Goal: Ask a question

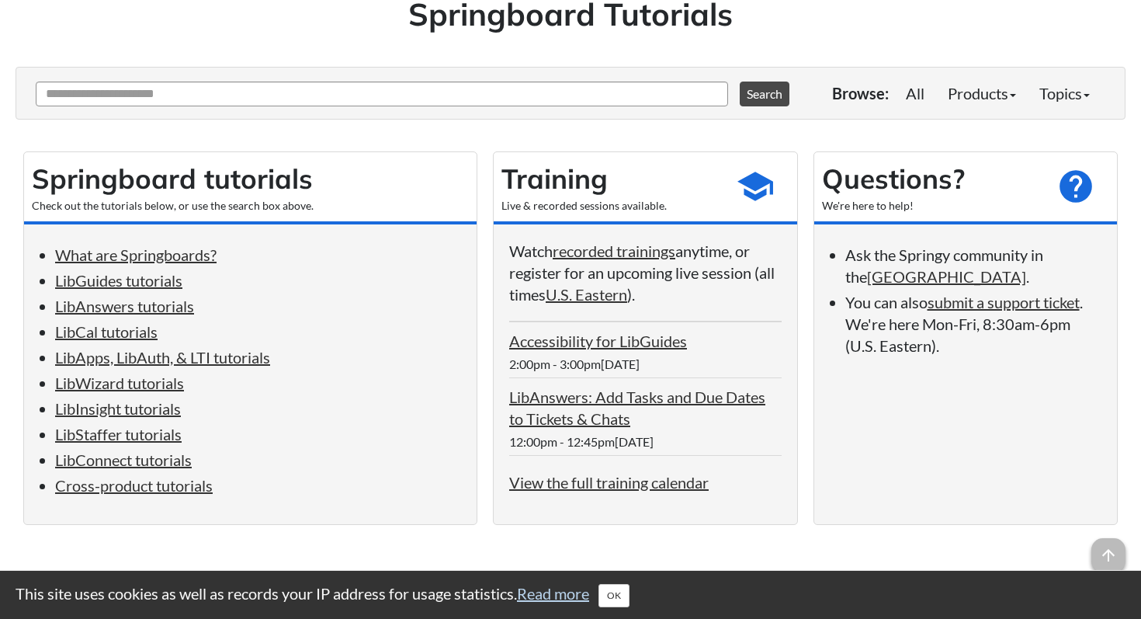
scroll to position [175, 0]
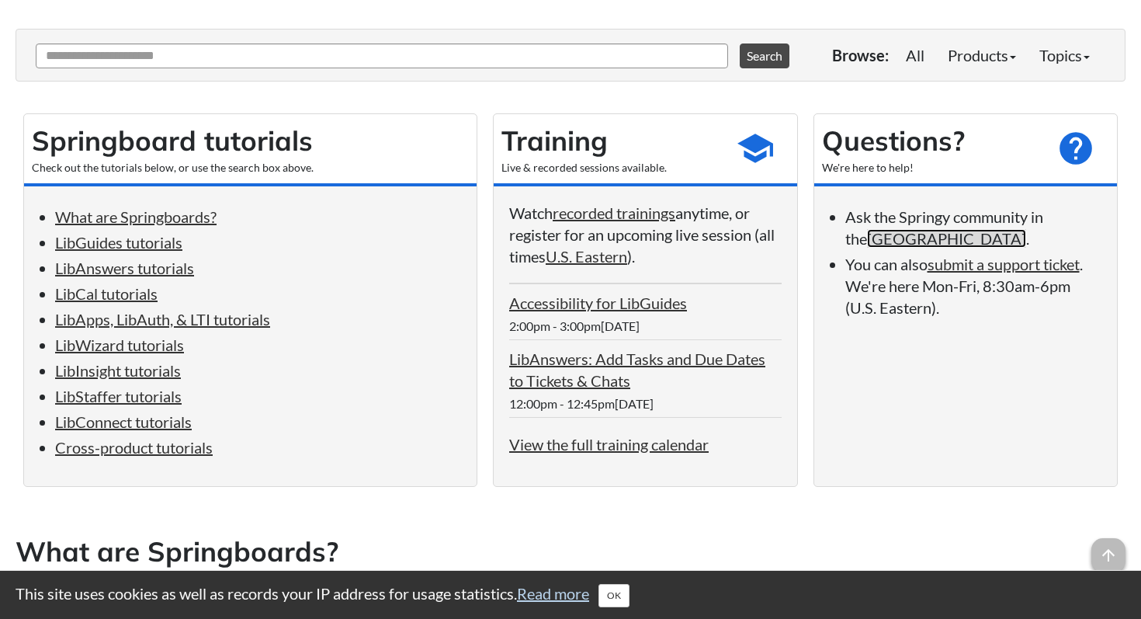
click at [925, 241] on link "[GEOGRAPHIC_DATA]" at bounding box center [946, 238] width 159 height 19
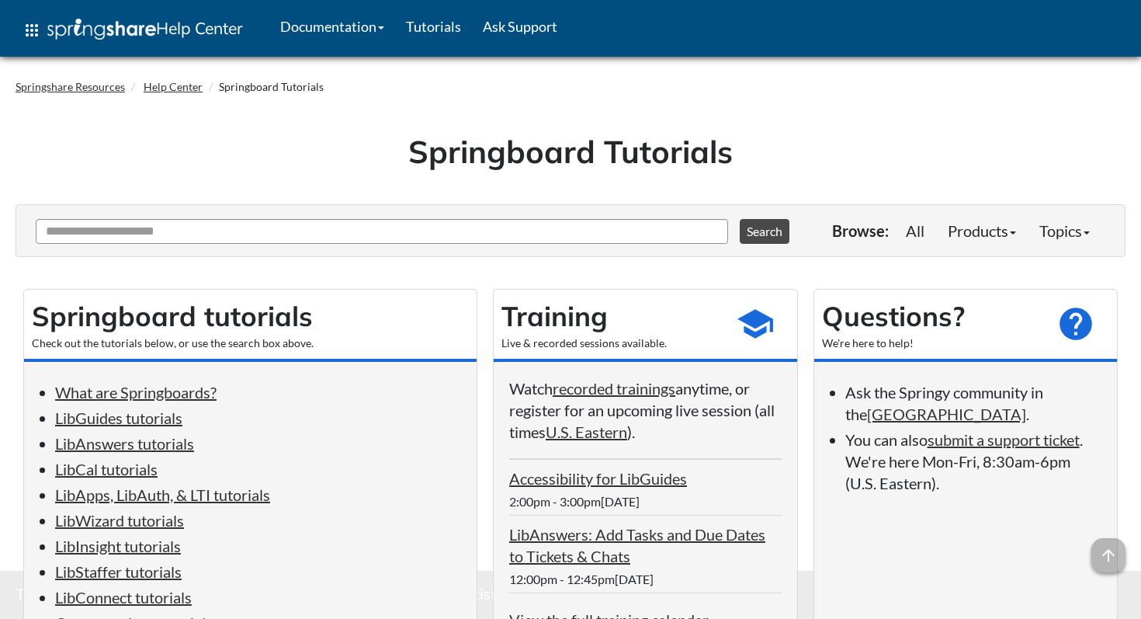
scroll to position [175, 0]
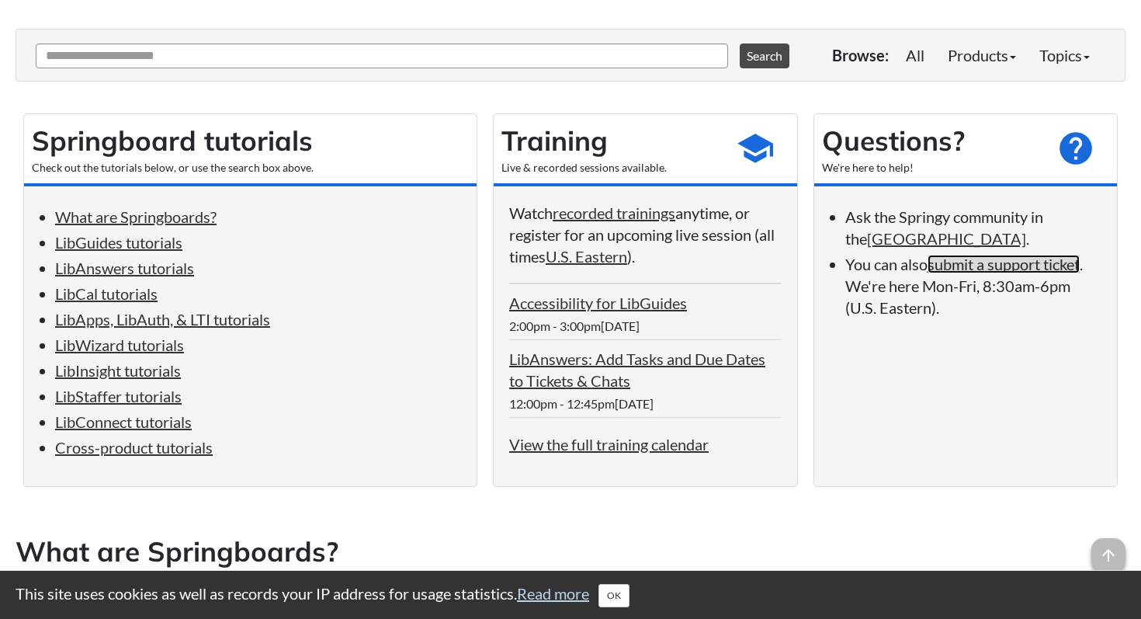
click at [1023, 267] on link "submit a support ticket" at bounding box center [1004, 264] width 152 height 19
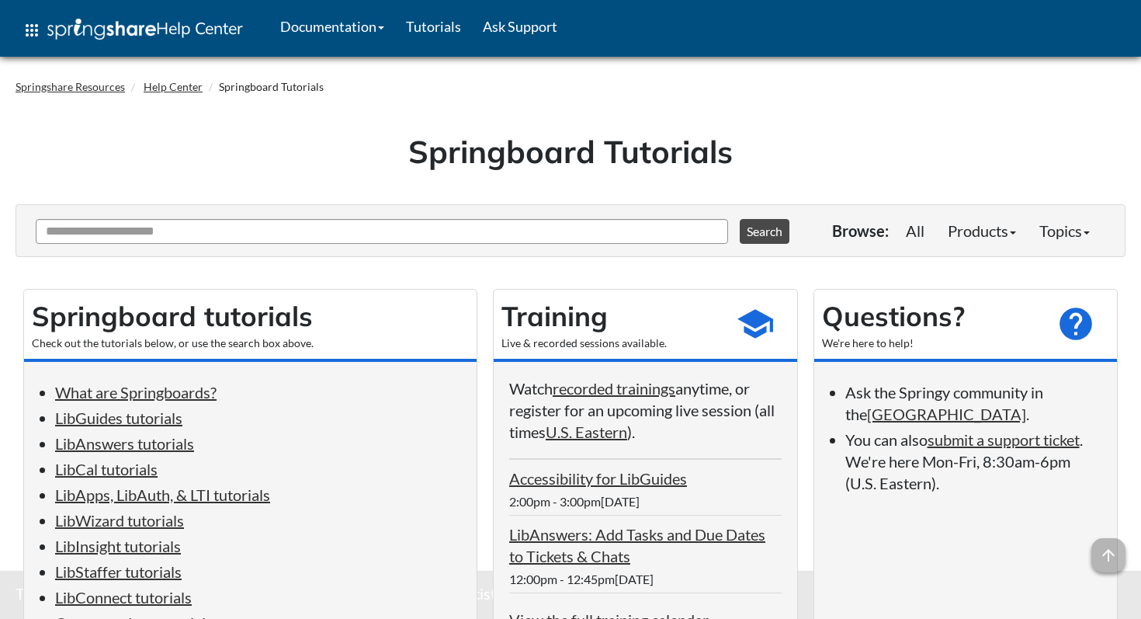
scroll to position [175, 0]
